Goal: Task Accomplishment & Management: Complete application form

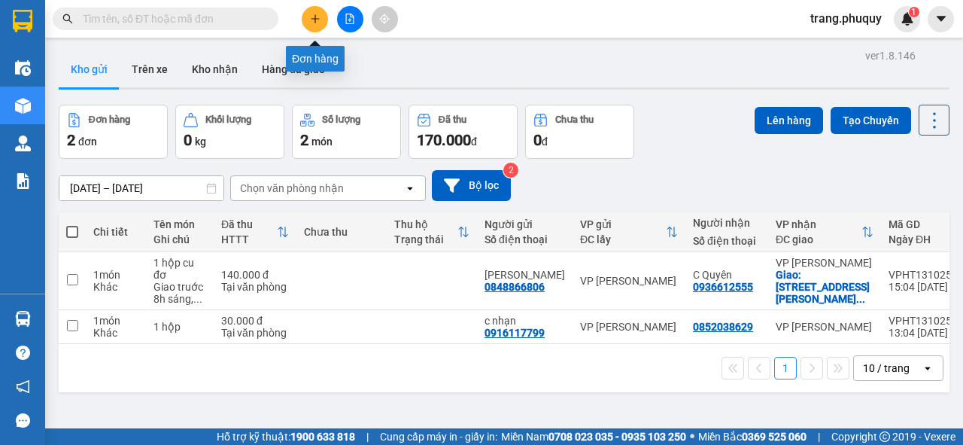
click at [313, 24] on button at bounding box center [315, 19] width 26 height 26
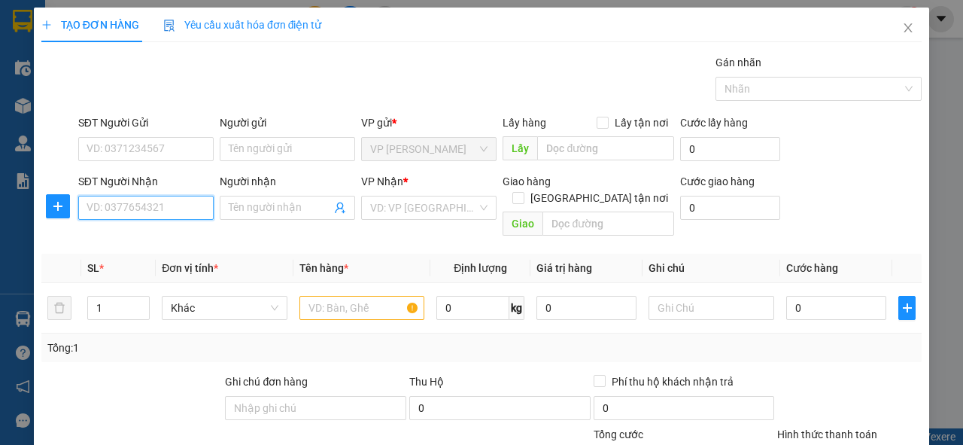
click at [141, 202] on input "SĐT Người Nhận" at bounding box center [145, 208] width 135 height 24
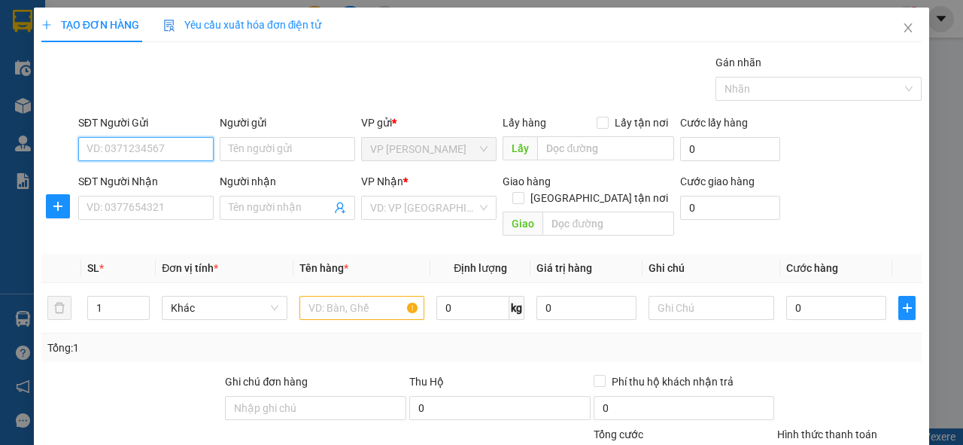
click at [159, 144] on input "SĐT Người Gửi" at bounding box center [145, 149] width 135 height 24
drag, startPoint x: 159, startPoint y: 144, endPoint x: 76, endPoint y: 153, distance: 83.3
click at [76, 153] on div "SĐT Người Gửi 0358691987 0358691987" at bounding box center [145, 140] width 141 height 53
type input "0358691987"
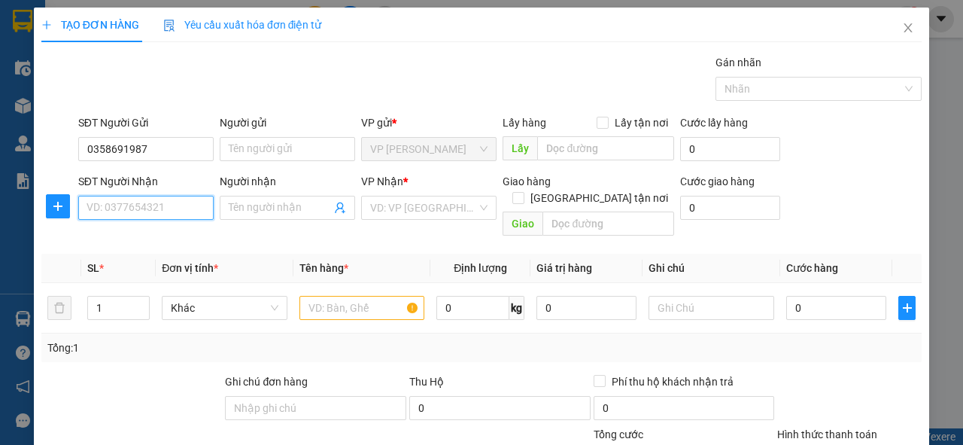
click at [93, 203] on input "SĐT Người Nhận" at bounding box center [145, 208] width 135 height 24
paste input "0358691987"
type input "0358691987"
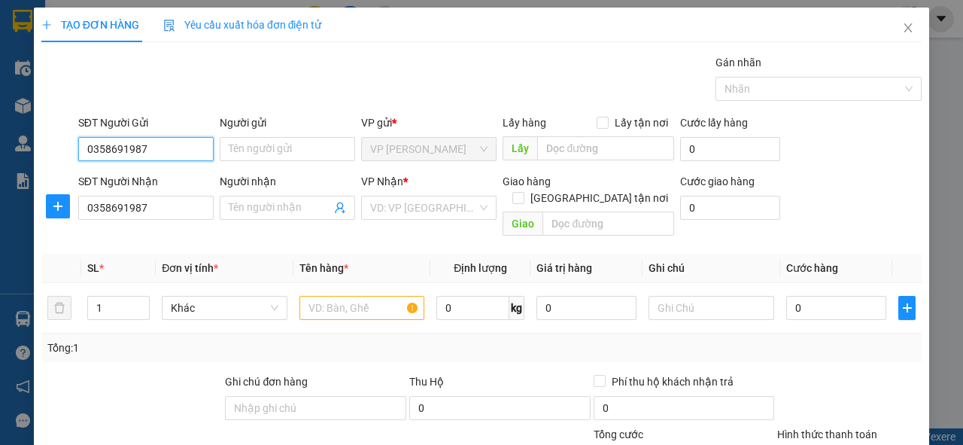
drag, startPoint x: 150, startPoint y: 151, endPoint x: 69, endPoint y: 153, distance: 81.3
click at [69, 153] on div "SĐT Người Gửi 0358691987 0358691987 Người gửi Tên người gửi VP gửi * VP [PERSON…" at bounding box center [481, 140] width 883 height 53
type input "0965940005"
click at [97, 178] on div "0965940005 - a hùng" at bounding box center [145, 178] width 116 height 17
type input "a hùng"
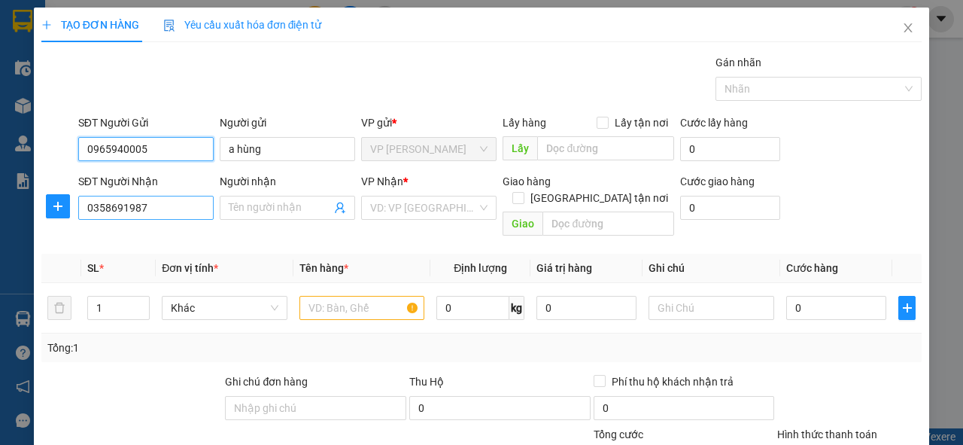
type input "0965940005"
click at [150, 211] on input "0358691987" at bounding box center [145, 208] width 135 height 24
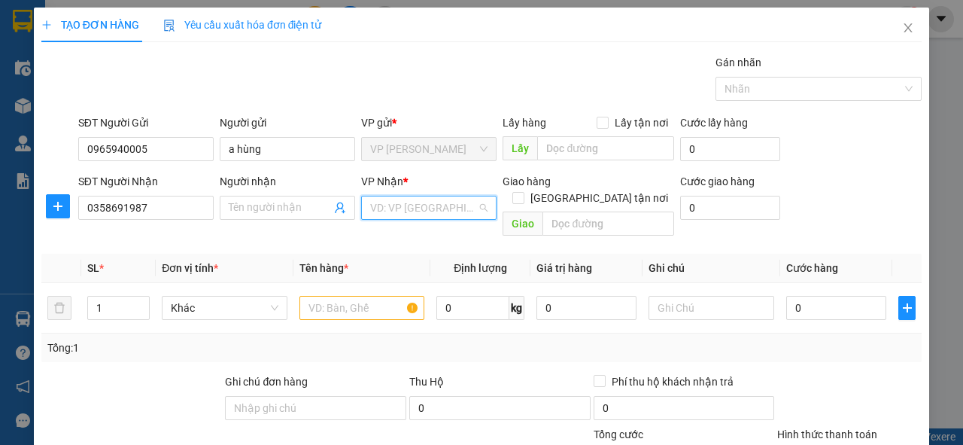
click at [410, 208] on input "search" at bounding box center [423, 207] width 107 height 23
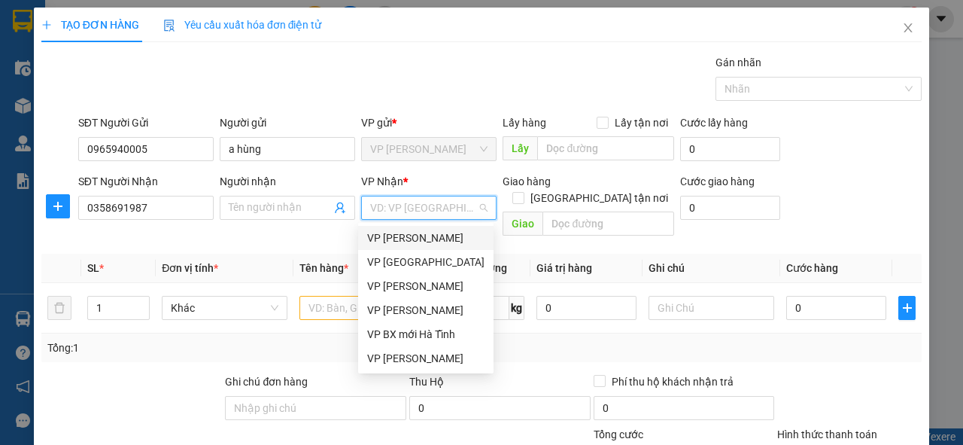
click at [406, 241] on div "VP [PERSON_NAME]" at bounding box center [425, 237] width 117 height 17
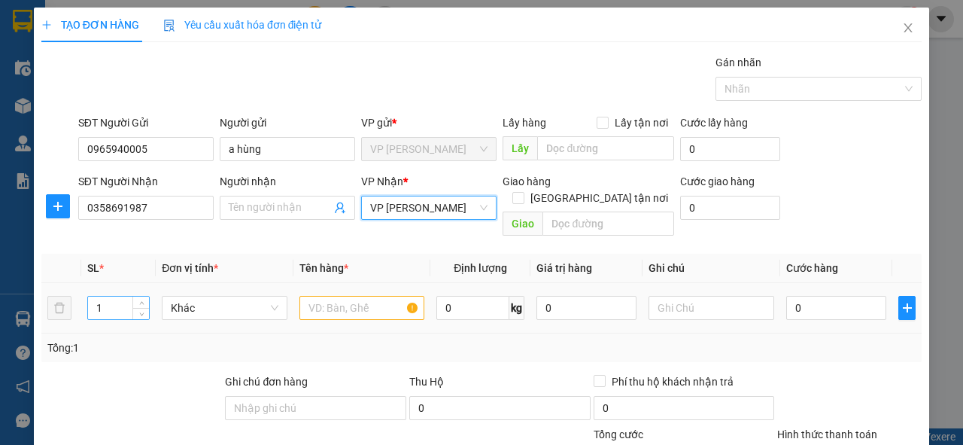
click at [99, 296] on input "1" at bounding box center [119, 307] width 62 height 23
type input "16"
click at [325, 296] on input "text" at bounding box center [362, 308] width 126 height 24
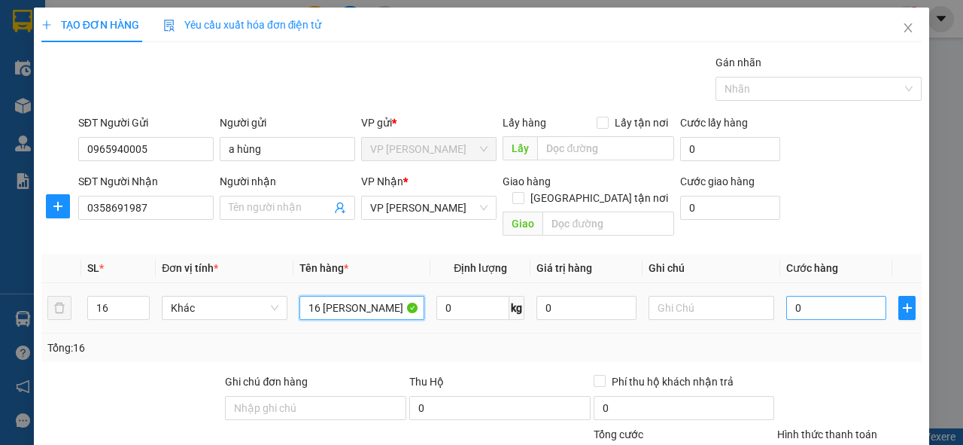
type input "16 [PERSON_NAME]"
click at [807, 296] on input "0" at bounding box center [836, 308] width 100 height 24
type input "4"
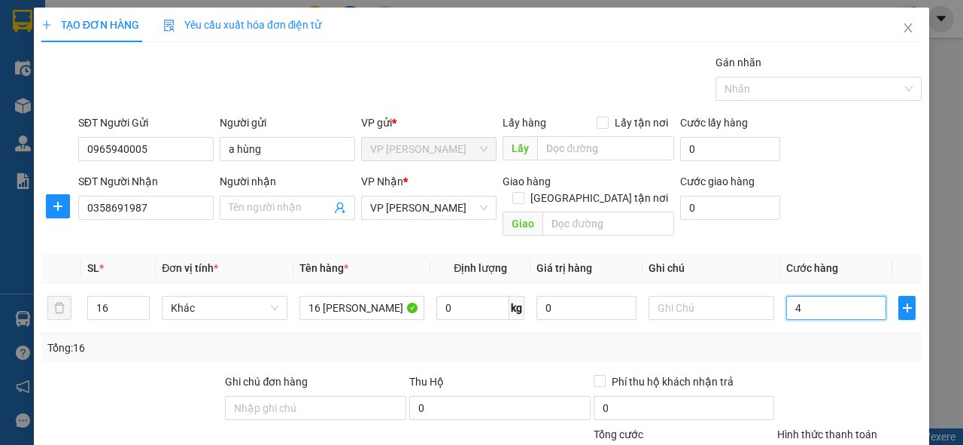
type input "40"
type input "400"
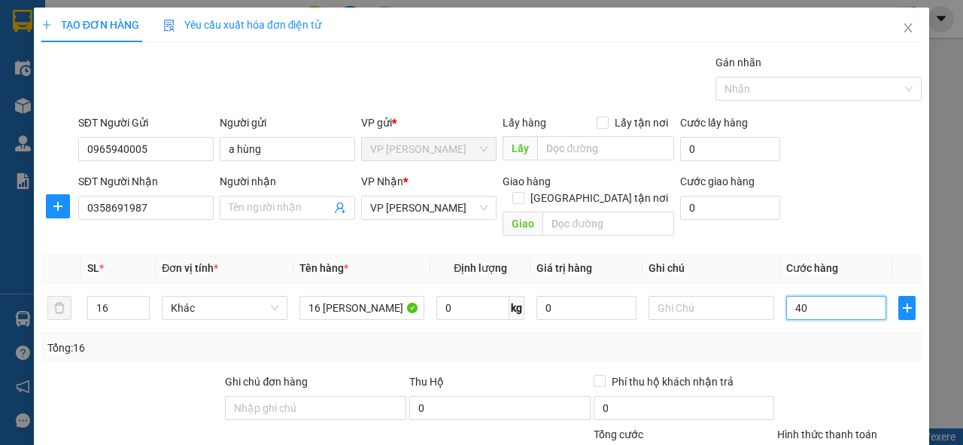
type input "400"
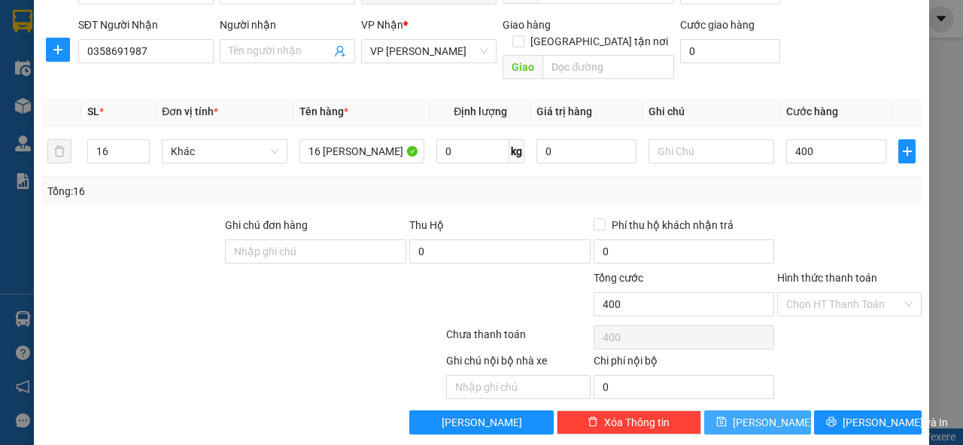
type input "400.000"
click at [726, 417] on icon "save" at bounding box center [721, 422] width 10 height 10
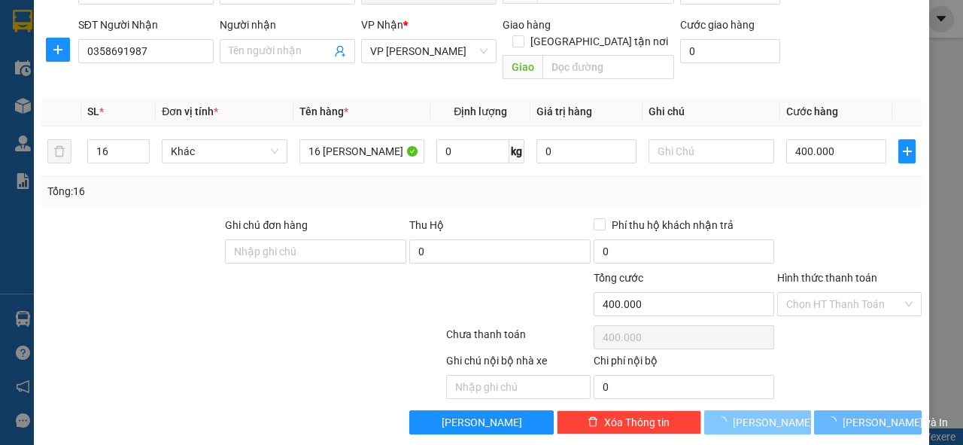
type input "1"
type input "0"
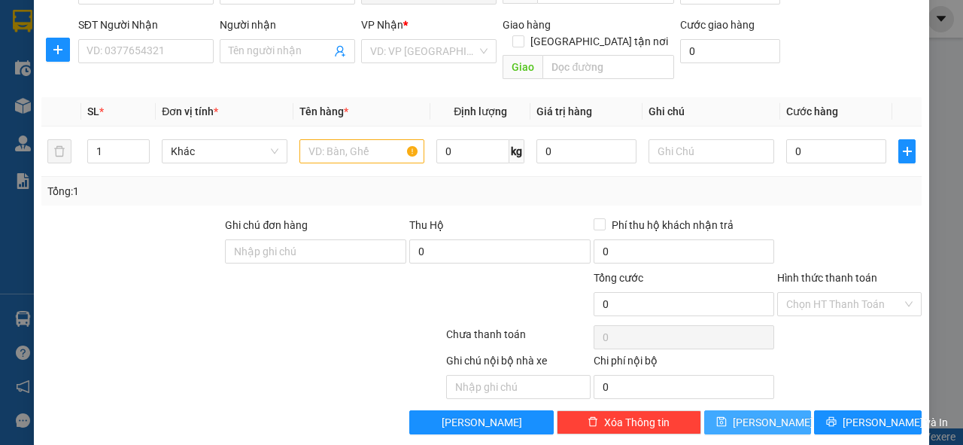
scroll to position [0, 0]
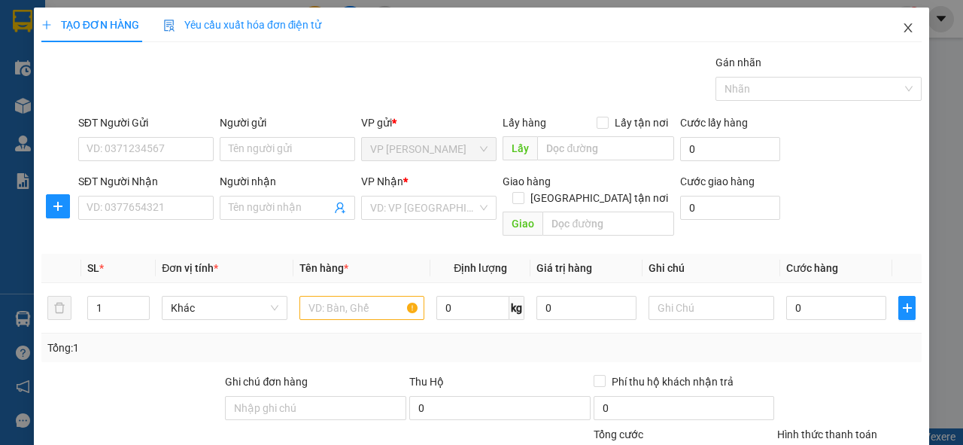
click at [904, 26] on icon "close" at bounding box center [908, 28] width 12 height 12
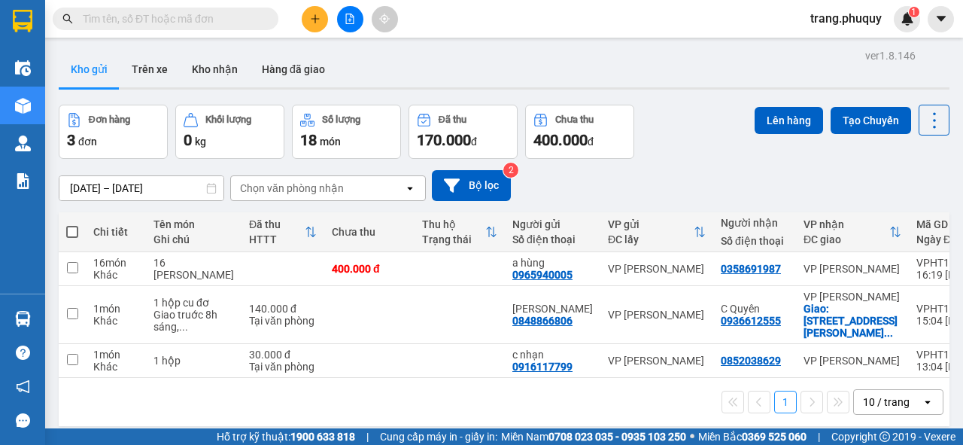
drag, startPoint x: 564, startPoint y: 14, endPoint x: 539, endPoint y: 15, distance: 24.9
click at [539, 15] on div "Kết quả tìm kiếm ( 0 ) Bộ lọc No Data trang.phuquy 1" at bounding box center [481, 19] width 963 height 38
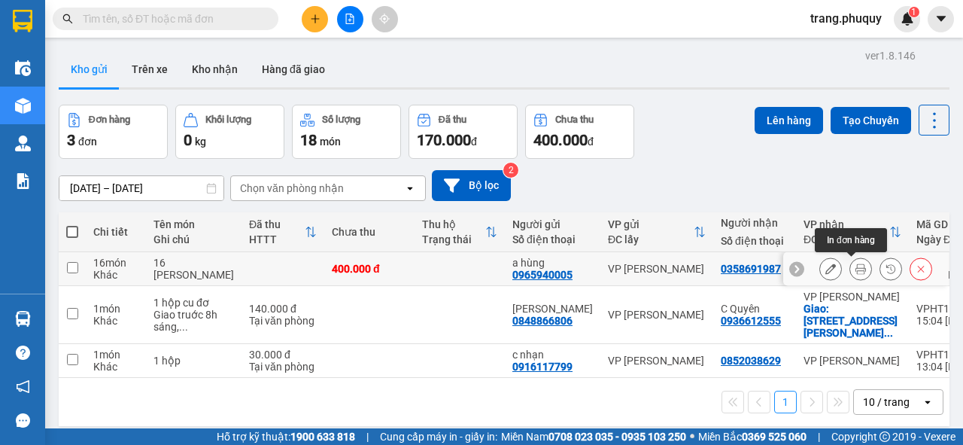
click at [856, 266] on icon at bounding box center [861, 268] width 11 height 11
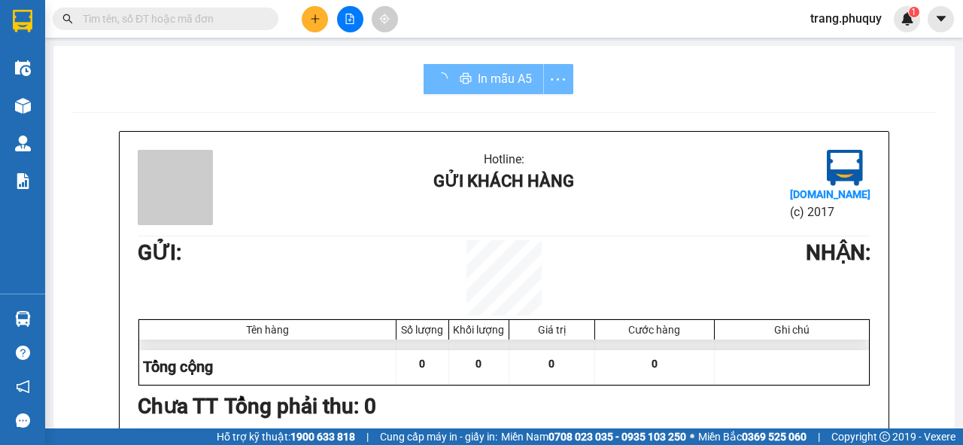
click at [499, 75] on div "In mẫu A5" at bounding box center [499, 79] width 150 height 30
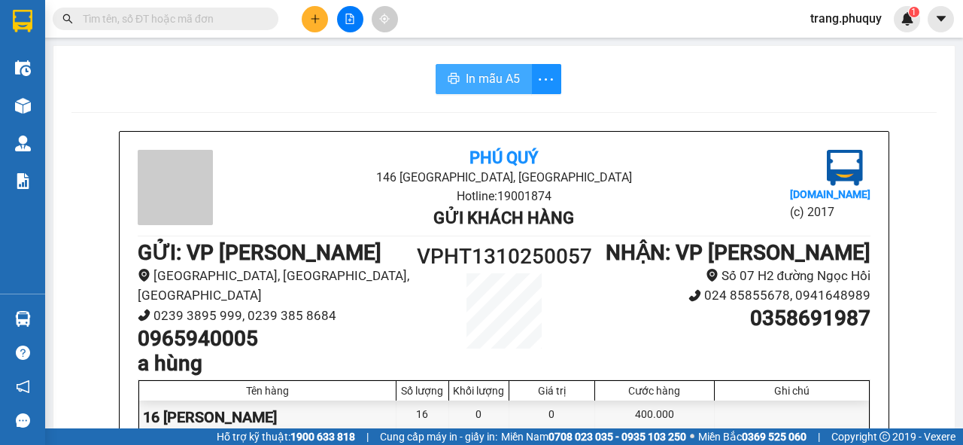
click at [499, 75] on span "In mẫu A5" at bounding box center [493, 78] width 54 height 19
click at [346, 20] on icon "file-add" at bounding box center [350, 19] width 8 height 11
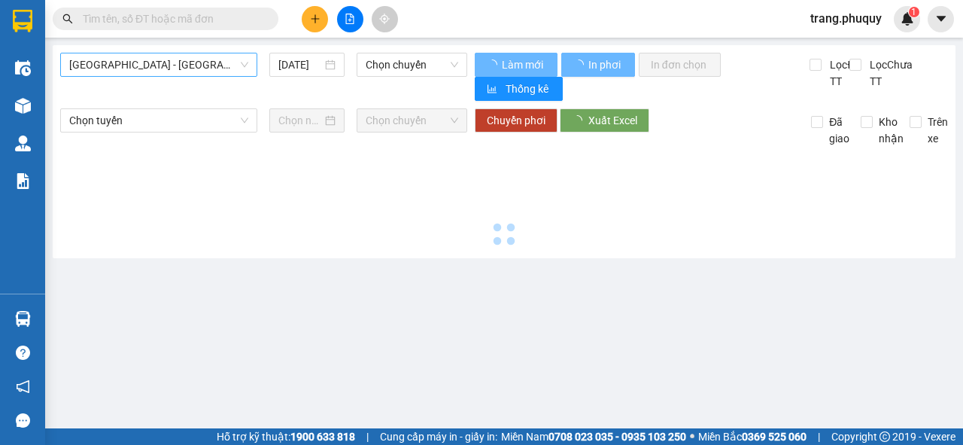
click at [180, 63] on span "[GEOGRAPHIC_DATA] - [GEOGRAPHIC_DATA]" at bounding box center [158, 64] width 179 height 23
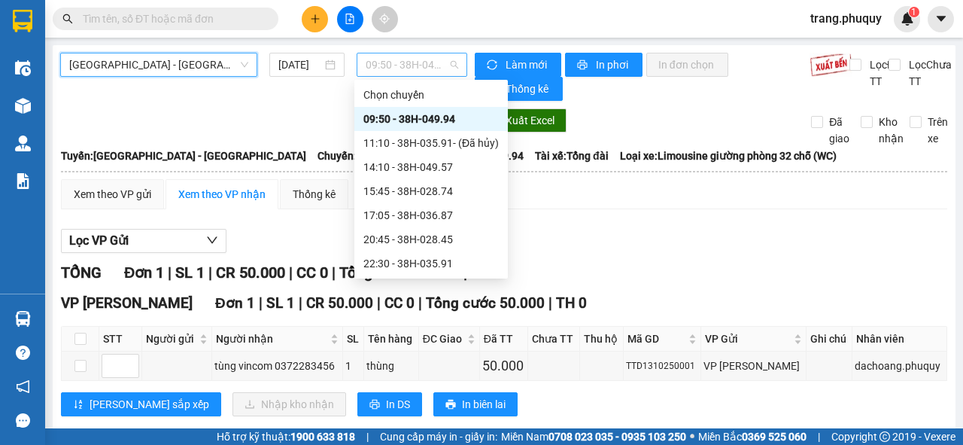
click at [375, 62] on span "09:50 - 38H-049.94" at bounding box center [412, 64] width 92 height 23
click at [386, 161] on div "14:10 - 38H-049.57" at bounding box center [430, 167] width 135 height 17
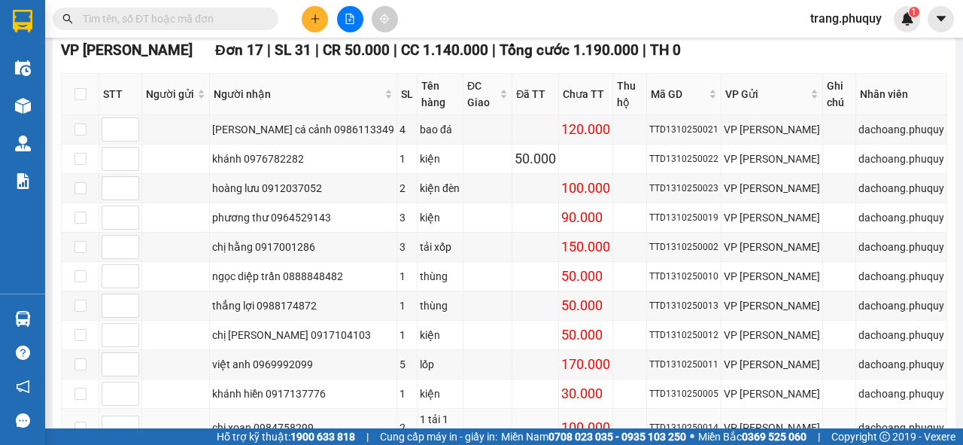
scroll to position [638, 0]
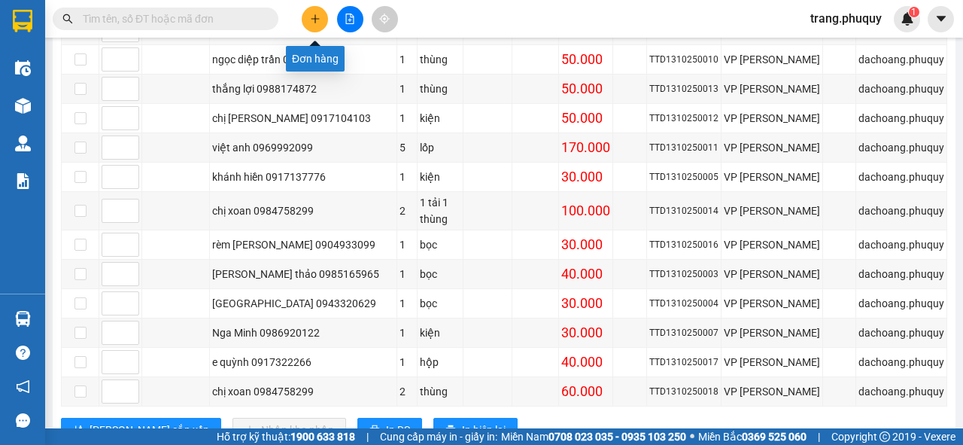
click at [316, 24] on button at bounding box center [315, 19] width 26 height 26
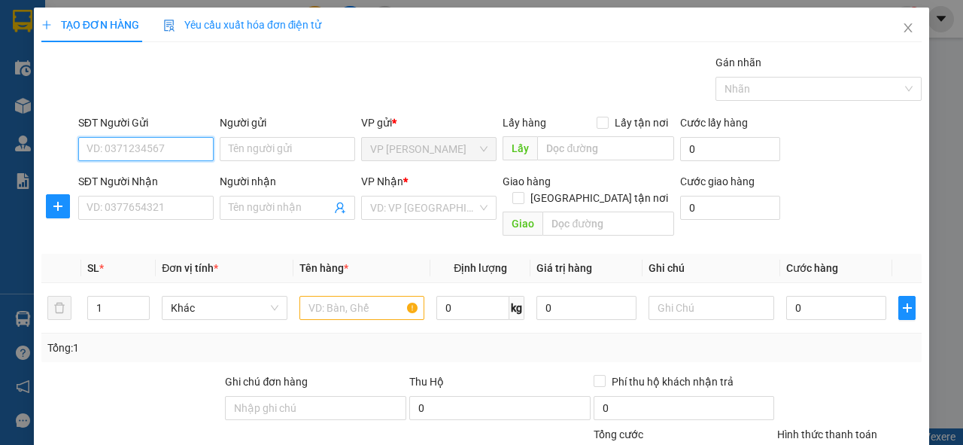
click at [166, 157] on input "SĐT Người Gửi" at bounding box center [145, 149] width 135 height 24
type input "0911488906"
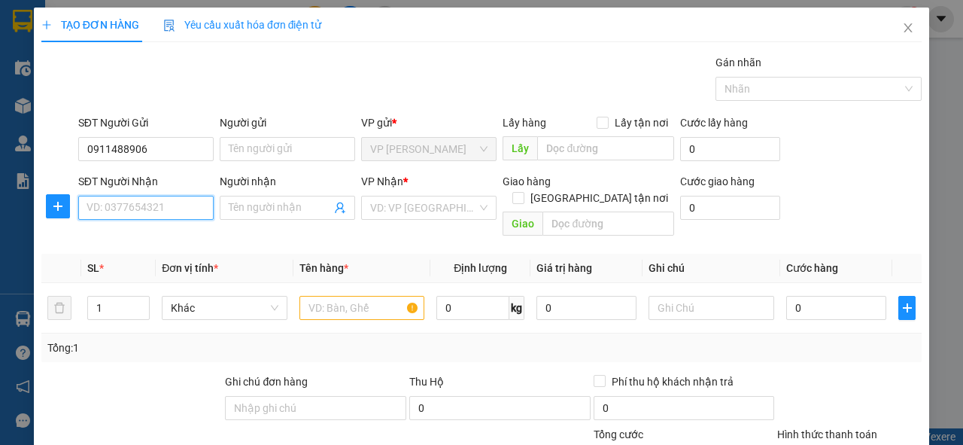
click at [178, 206] on input "SĐT Người Nhận" at bounding box center [145, 208] width 135 height 24
type input "0978829895"
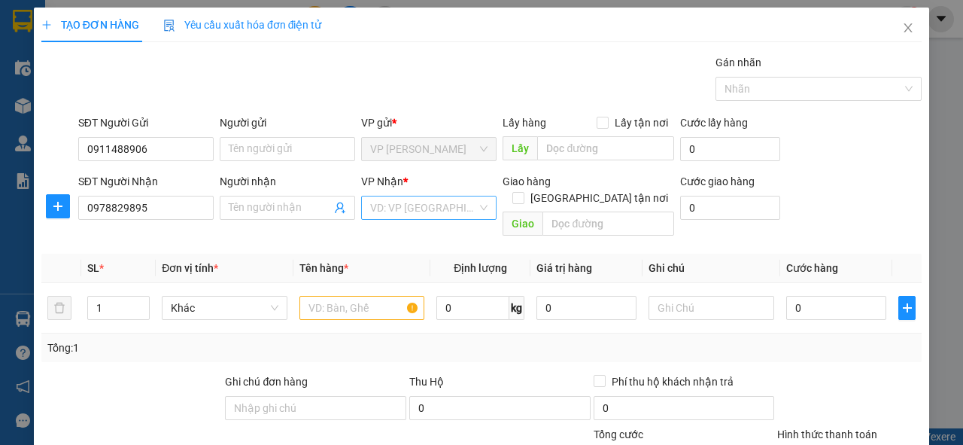
click at [414, 203] on input "search" at bounding box center [423, 207] width 107 height 23
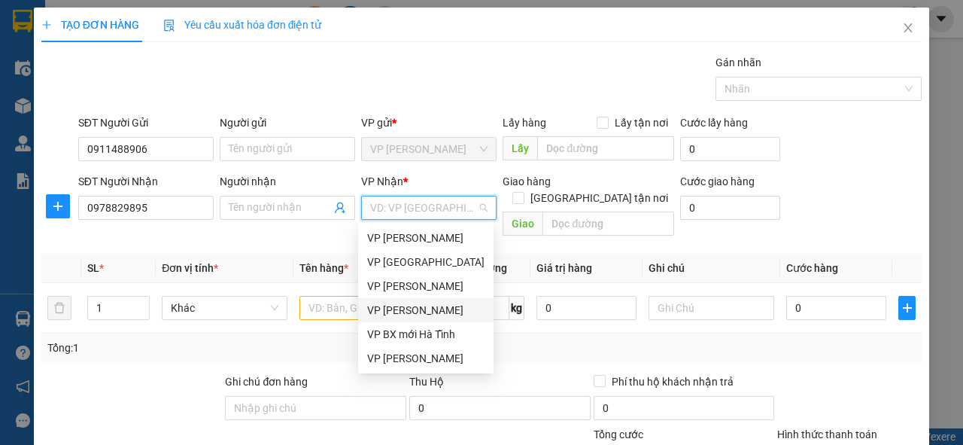
click at [432, 305] on div "VP [PERSON_NAME]" at bounding box center [425, 310] width 117 height 17
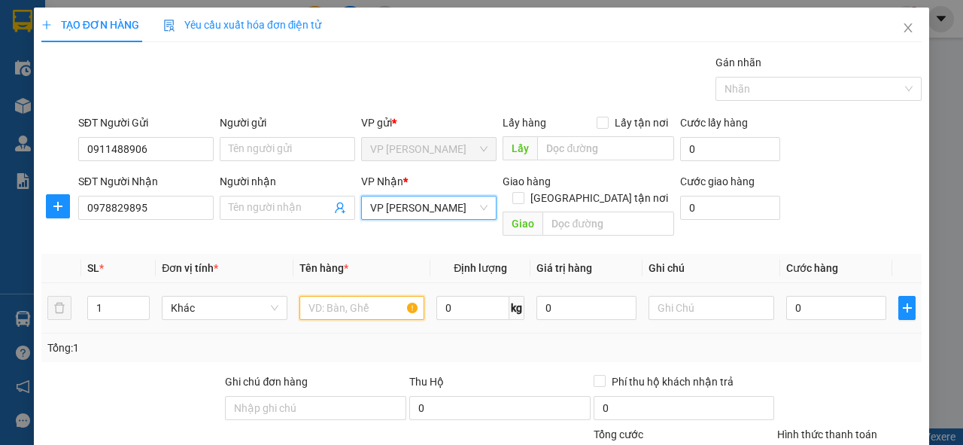
click at [333, 296] on input "text" at bounding box center [362, 308] width 126 height 24
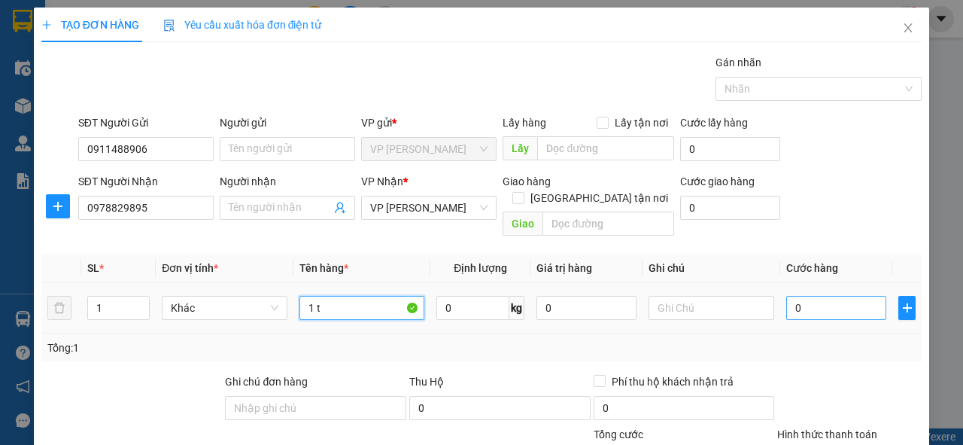
type input "1 t"
click at [810, 296] on input "0" at bounding box center [836, 308] width 100 height 24
type input "5"
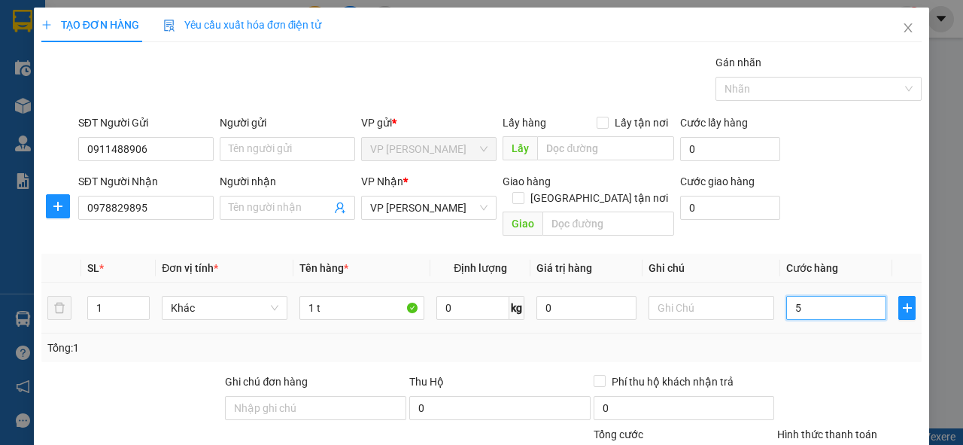
type input "50"
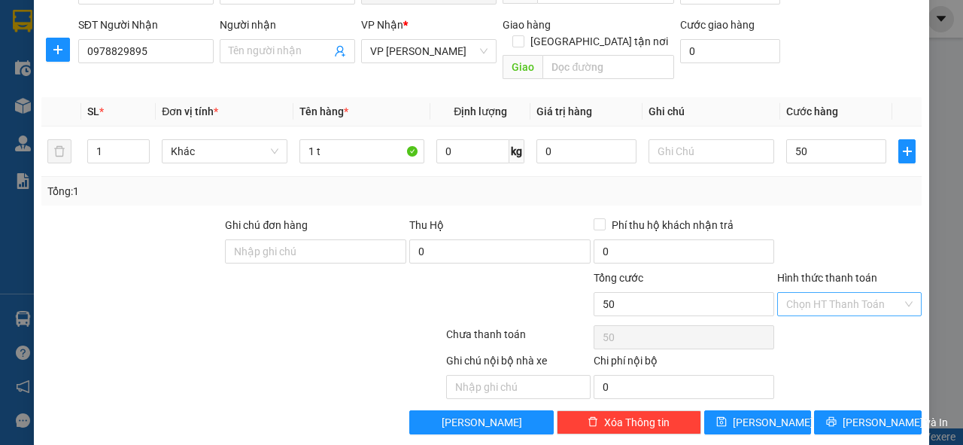
type input "50.000"
click at [822, 293] on input "Hình thức thanh toán" at bounding box center [844, 304] width 116 height 23
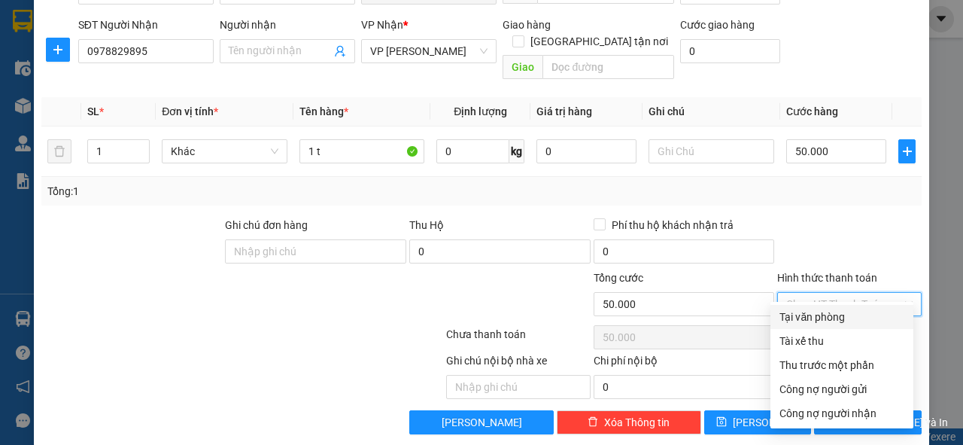
drag, startPoint x: 819, startPoint y: 317, endPoint x: 810, endPoint y: 339, distance: 23.6
click at [819, 318] on div "Tại văn phòng" at bounding box center [842, 316] width 125 height 17
type input "0"
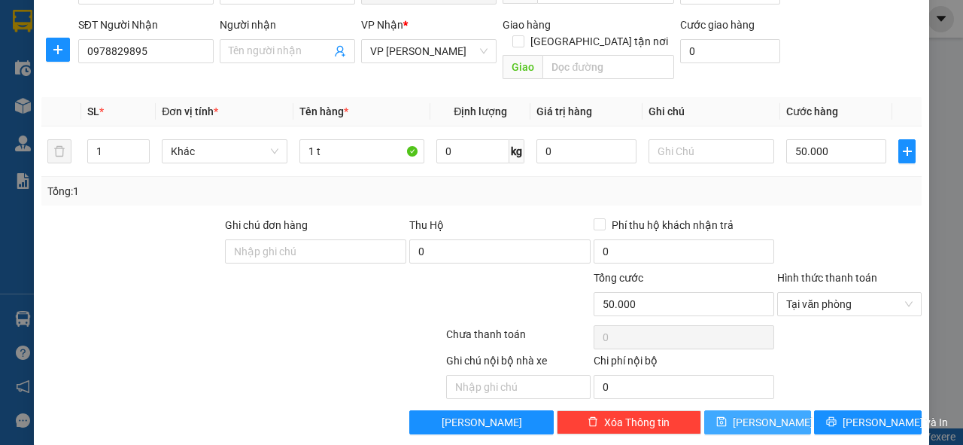
click at [768, 410] on button "[PERSON_NAME]" at bounding box center [758, 422] width 108 height 24
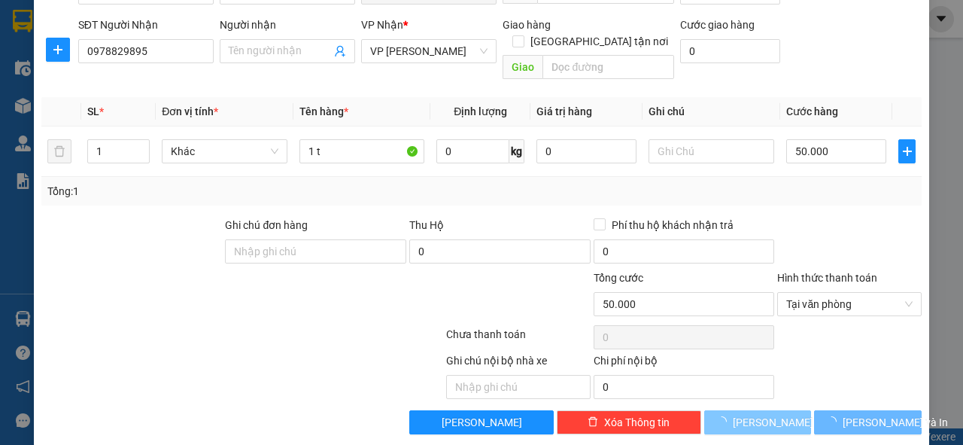
type input "0"
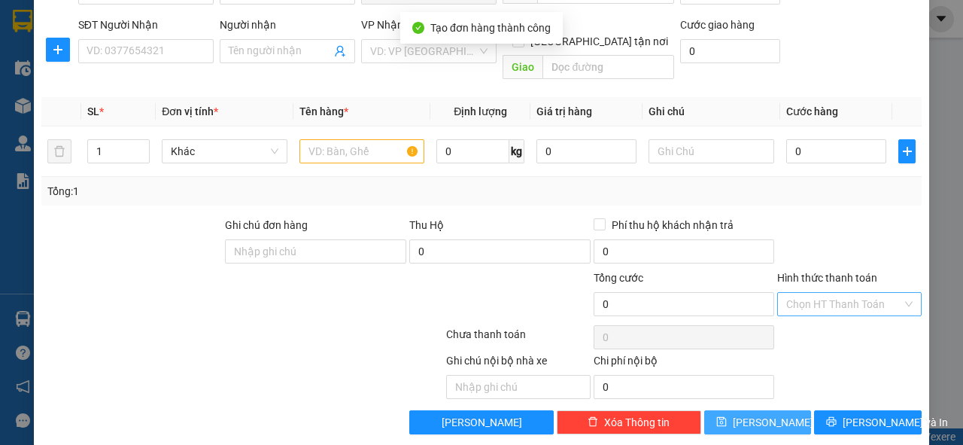
scroll to position [0, 0]
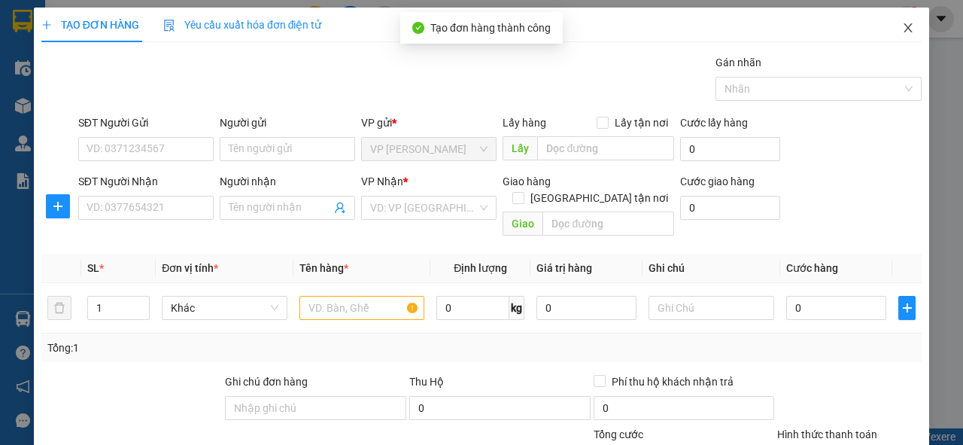
click at [905, 24] on icon "close" at bounding box center [908, 28] width 12 height 12
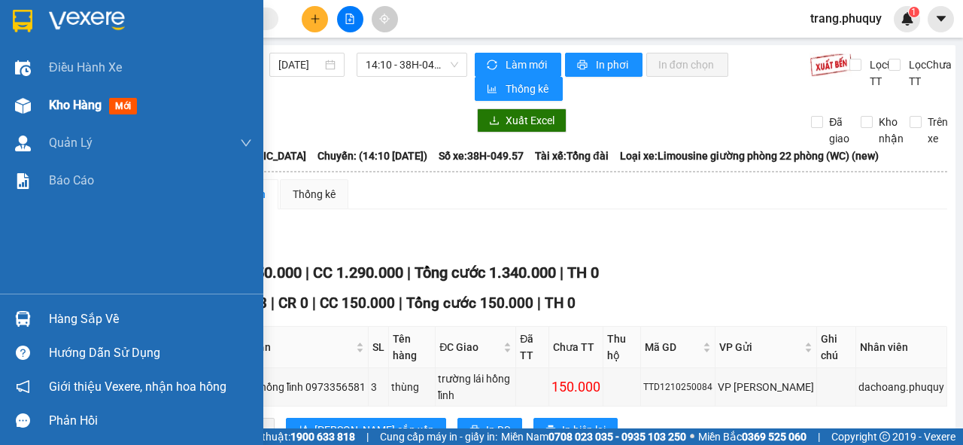
click at [87, 108] on span "Kho hàng" at bounding box center [75, 105] width 53 height 14
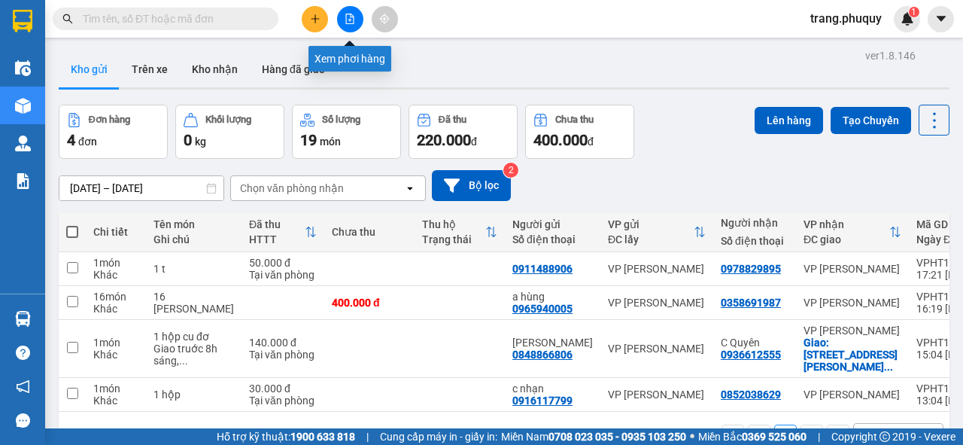
click at [349, 17] on icon "file-add" at bounding box center [350, 19] width 11 height 11
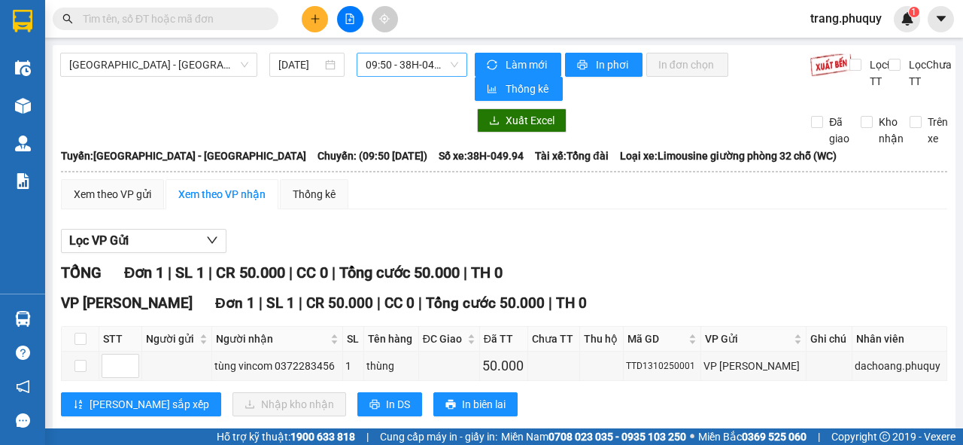
click at [389, 68] on span "09:50 - 38H-049.94" at bounding box center [412, 64] width 92 height 23
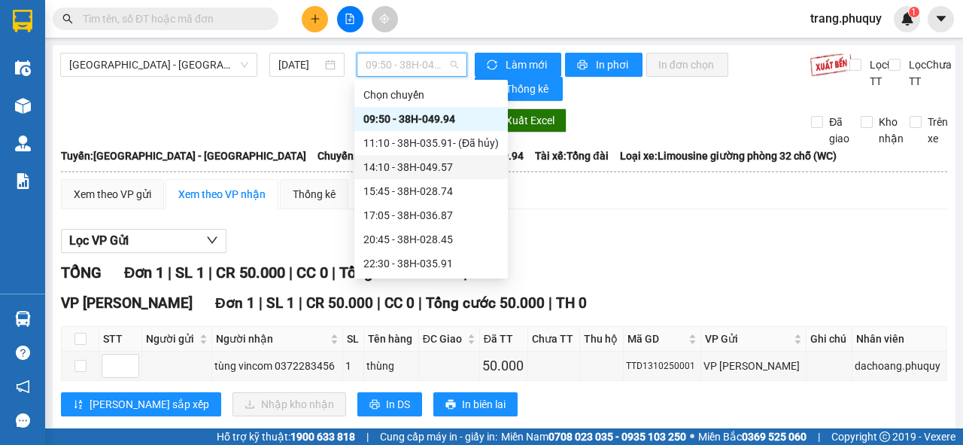
click at [397, 166] on div "14:10 - 38H-049.57" at bounding box center [430, 167] width 135 height 17
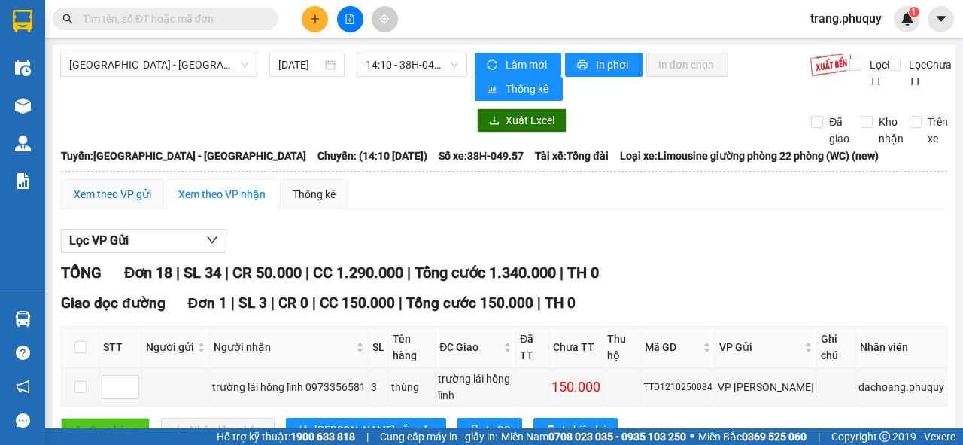
click at [120, 202] on div "Xem theo VP gửi" at bounding box center [113, 194] width 78 height 17
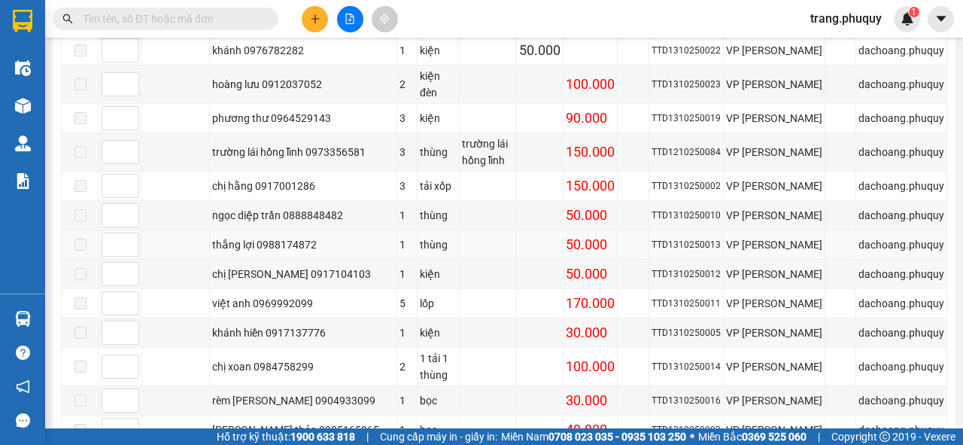
scroll to position [560, 0]
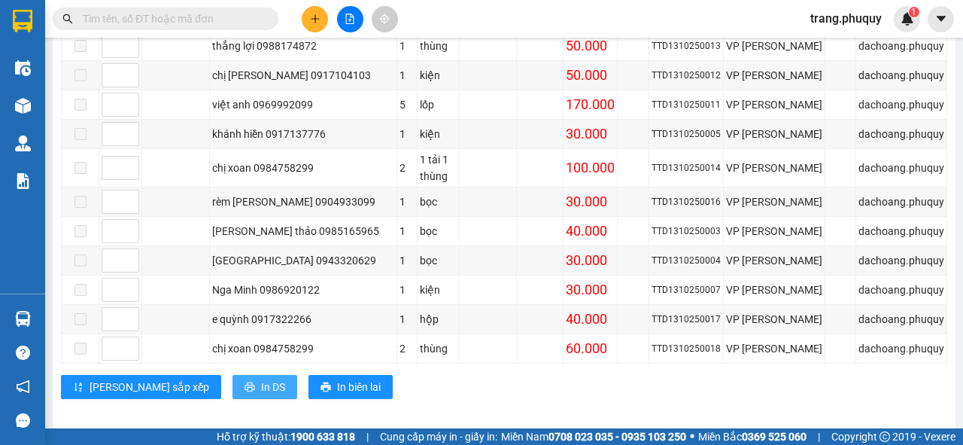
click at [261, 378] on span "In DS" at bounding box center [273, 386] width 24 height 17
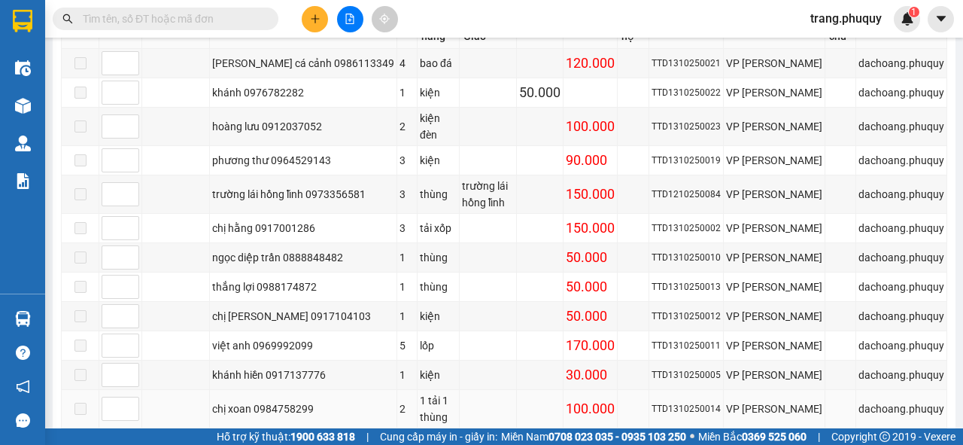
scroll to position [0, 0]
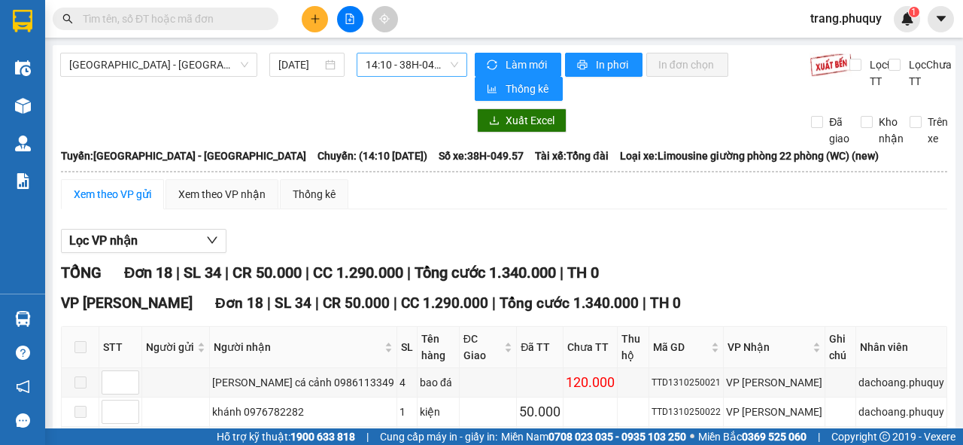
click at [383, 68] on span "14:10 - 38H-049.57" at bounding box center [412, 64] width 92 height 23
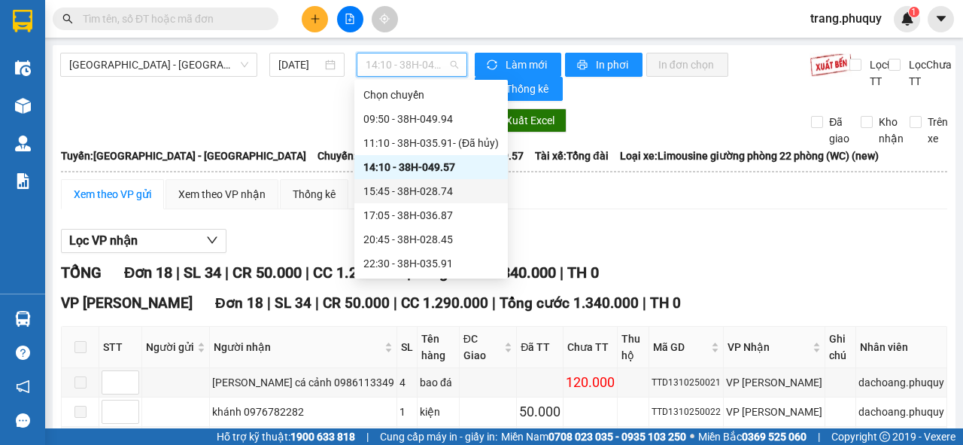
click at [403, 186] on div "15:45 - 38H-028.74" at bounding box center [430, 191] width 135 height 17
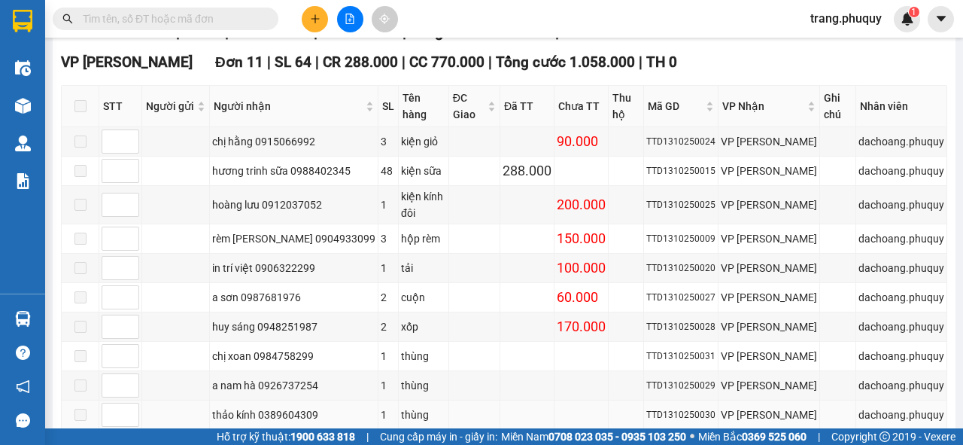
scroll to position [322, 0]
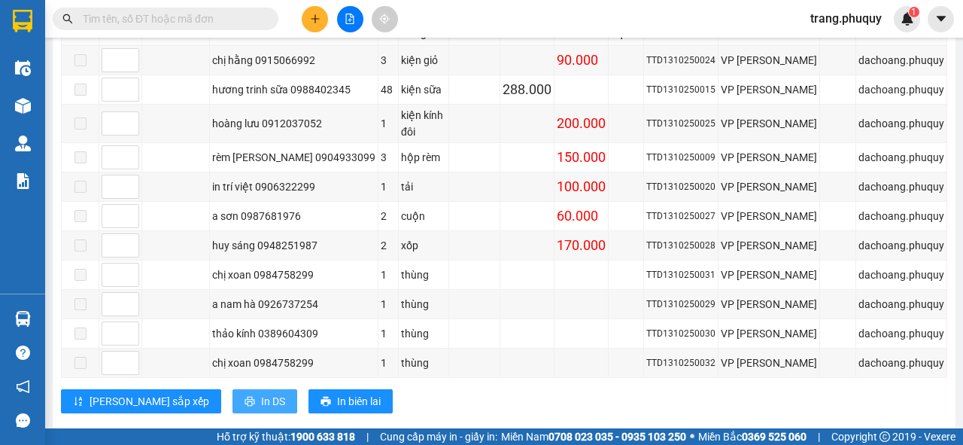
click at [261, 393] on span "In DS" at bounding box center [273, 401] width 24 height 17
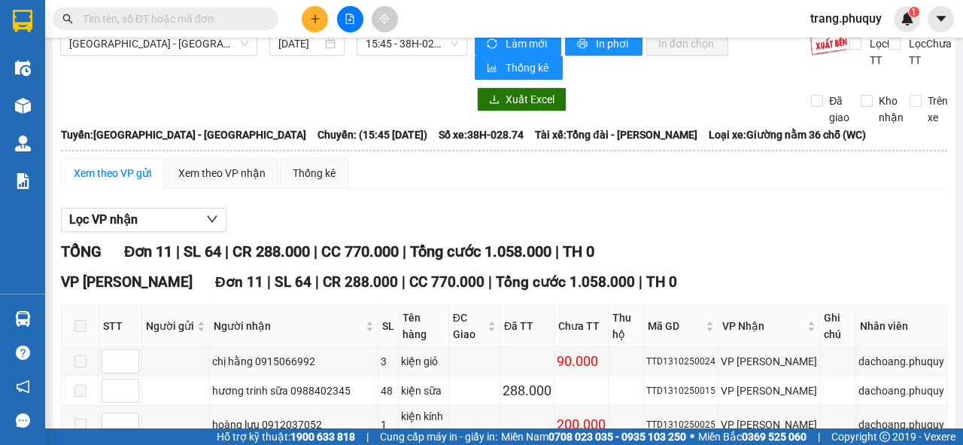
scroll to position [0, 0]
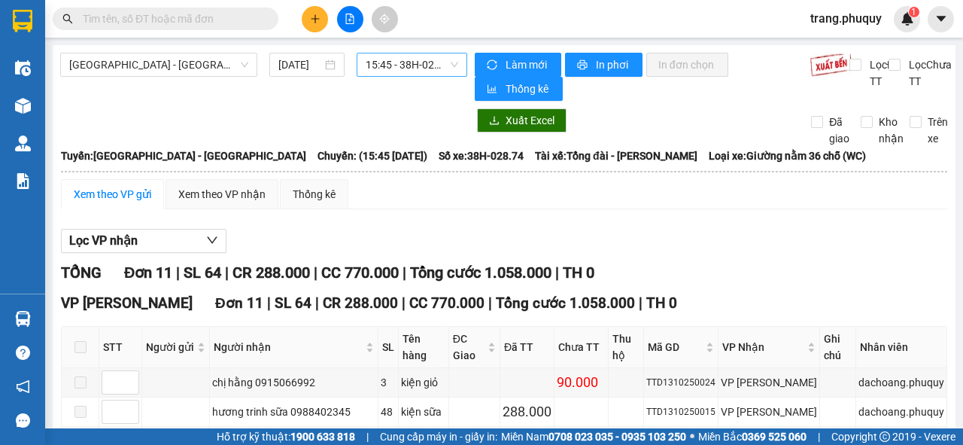
click at [412, 63] on span "15:45 - 38H-028.74" at bounding box center [412, 64] width 92 height 23
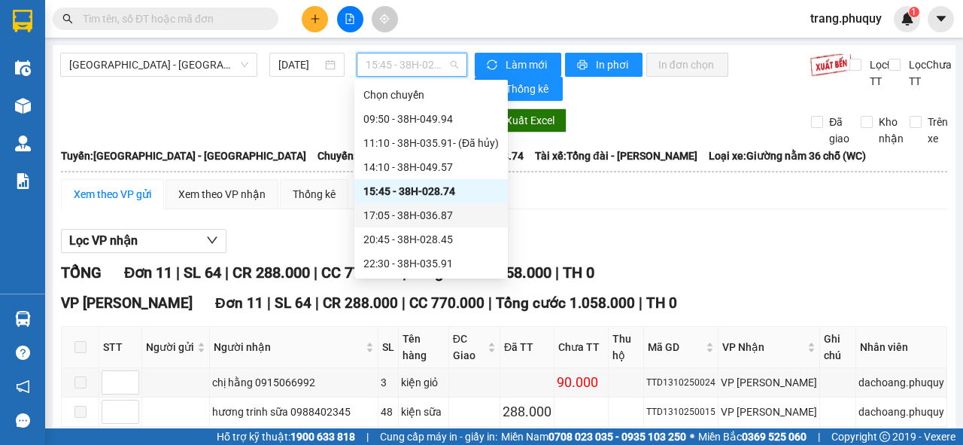
click at [409, 214] on div "17:05 - 38H-036.87" at bounding box center [430, 215] width 135 height 17
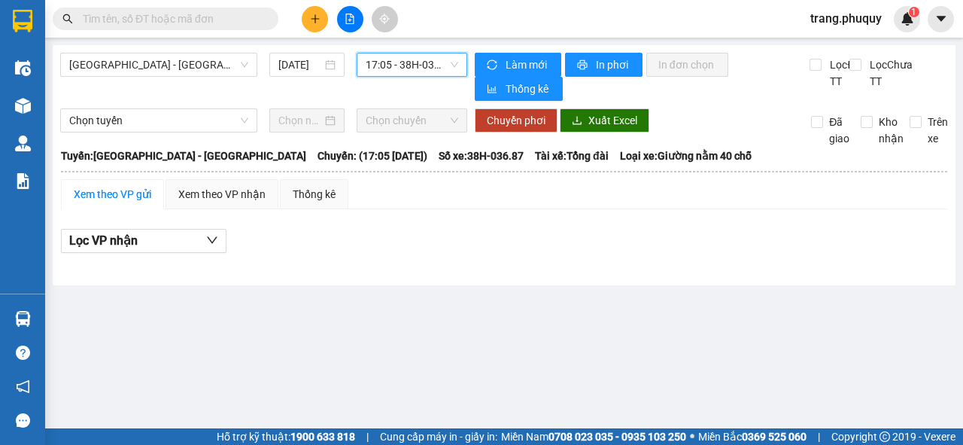
click at [354, 14] on icon "file-add" at bounding box center [350, 19] width 11 height 11
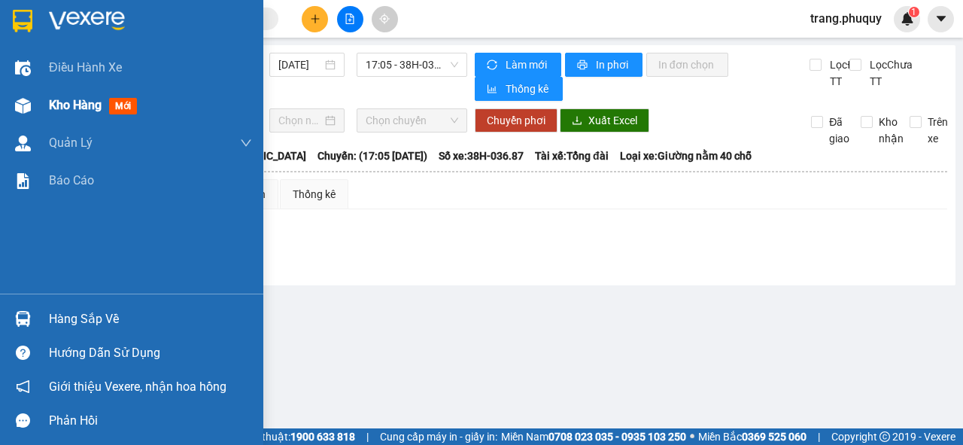
click at [35, 105] on div at bounding box center [23, 106] width 26 height 26
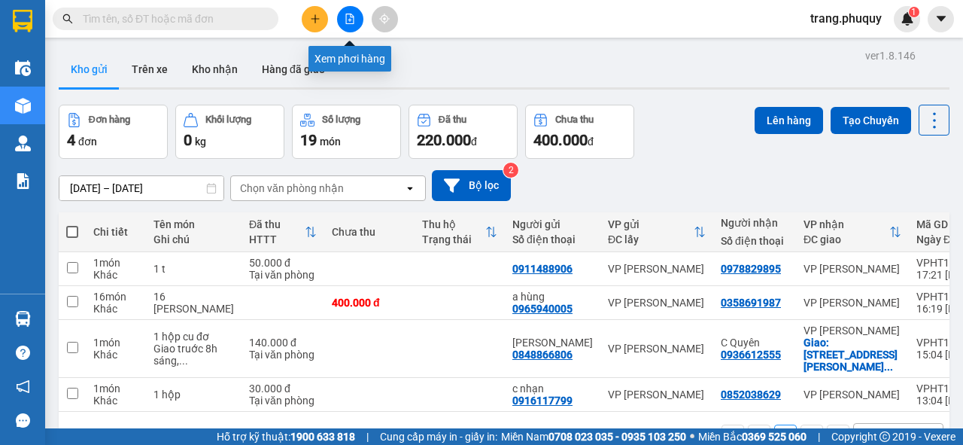
click at [355, 13] on button at bounding box center [350, 19] width 26 height 26
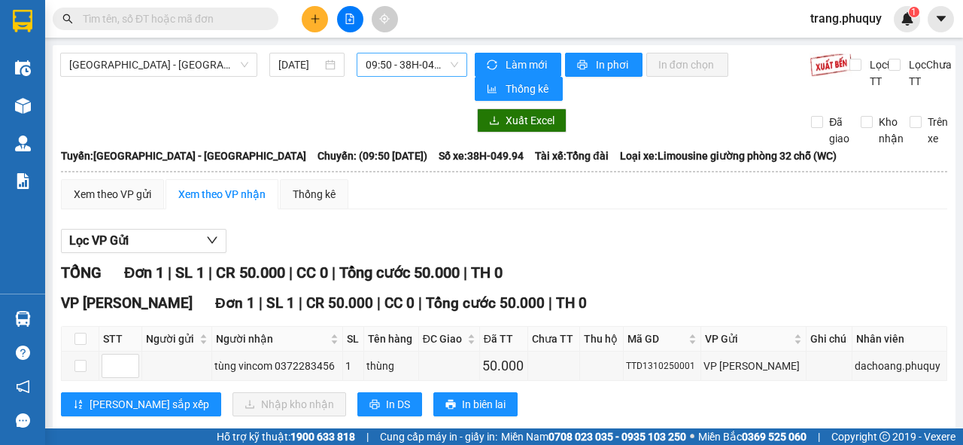
click at [409, 66] on span "09:50 - 38H-049.94" at bounding box center [412, 64] width 92 height 23
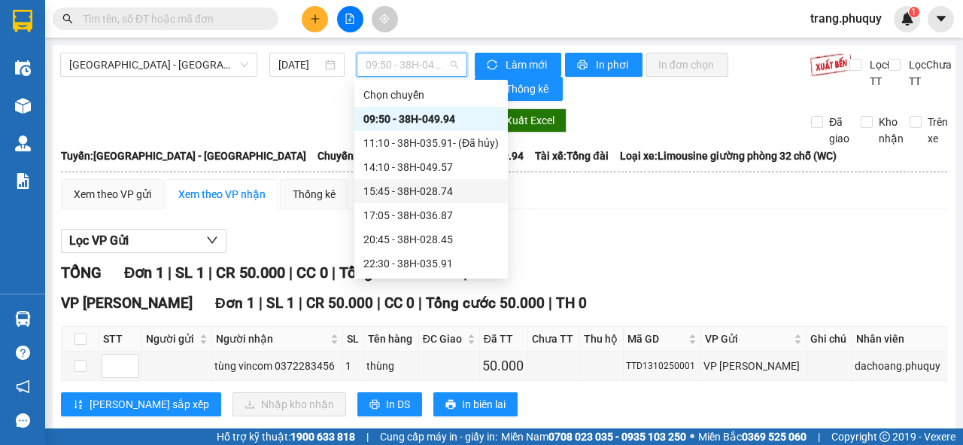
click at [387, 190] on div "15:45 - 38H-028.74" at bounding box center [430, 191] width 135 height 17
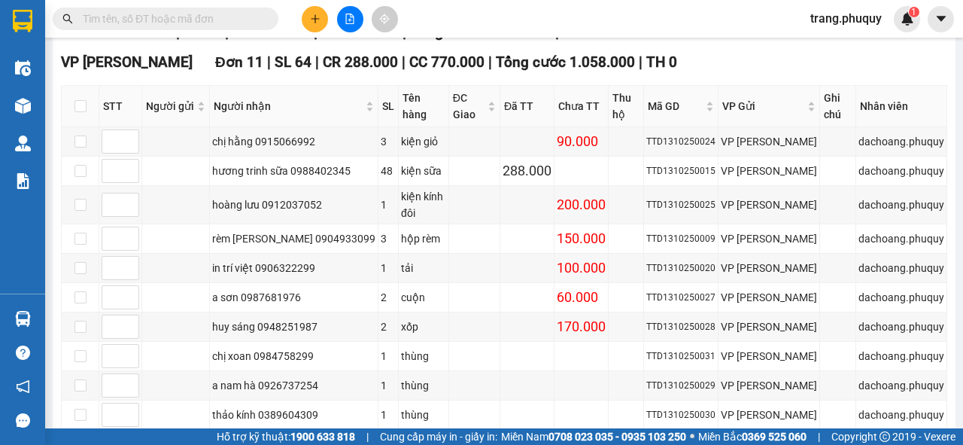
scroll to position [301, 0]
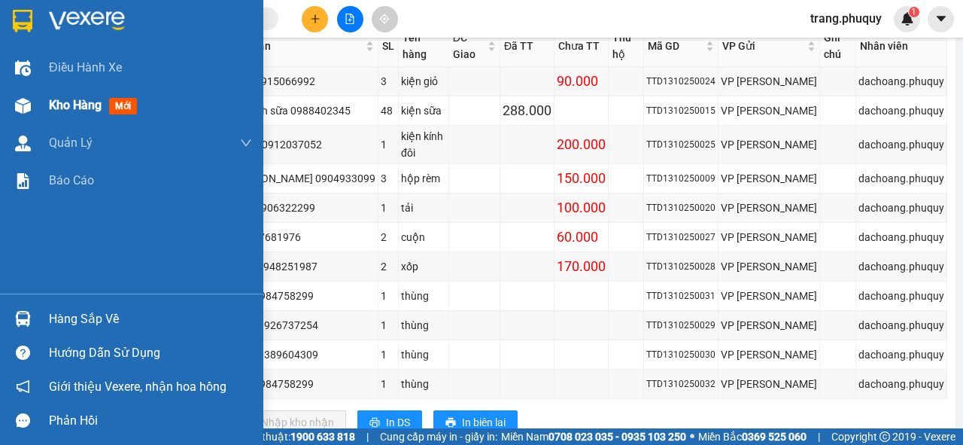
click at [60, 105] on span "Kho hàng" at bounding box center [75, 105] width 53 height 14
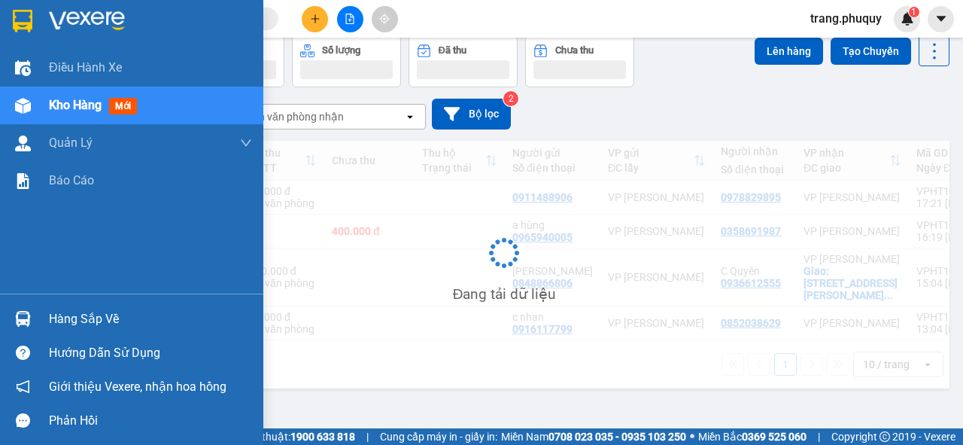
scroll to position [69, 0]
